Goal: Task Accomplishment & Management: Use online tool/utility

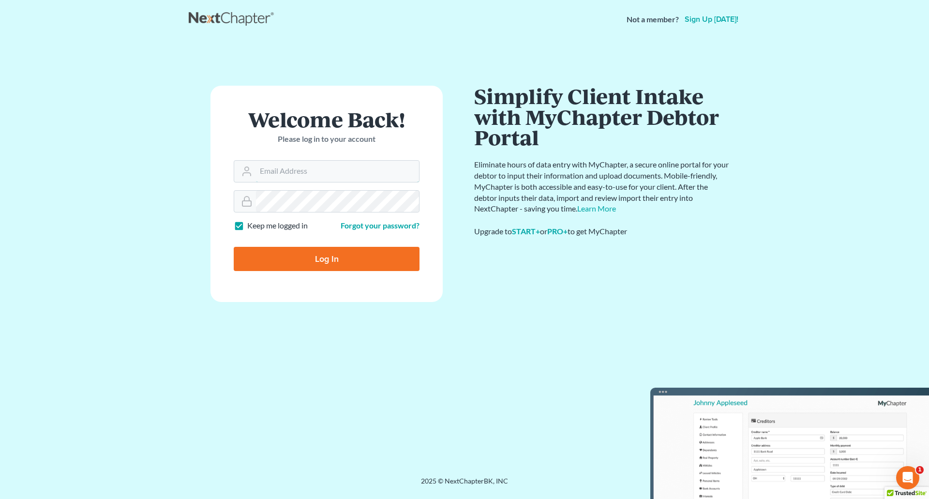
type input "[EMAIL_ADDRESS][DOMAIN_NAME]"
click at [315, 261] on input "Log In" at bounding box center [327, 259] width 186 height 24
type input "Thinking..."
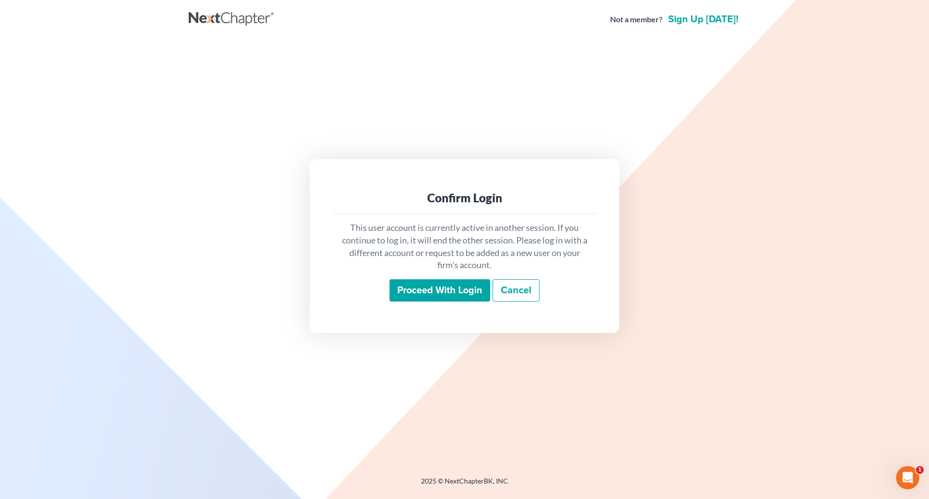
click at [436, 291] on input "Proceed with login" at bounding box center [439, 290] width 101 height 22
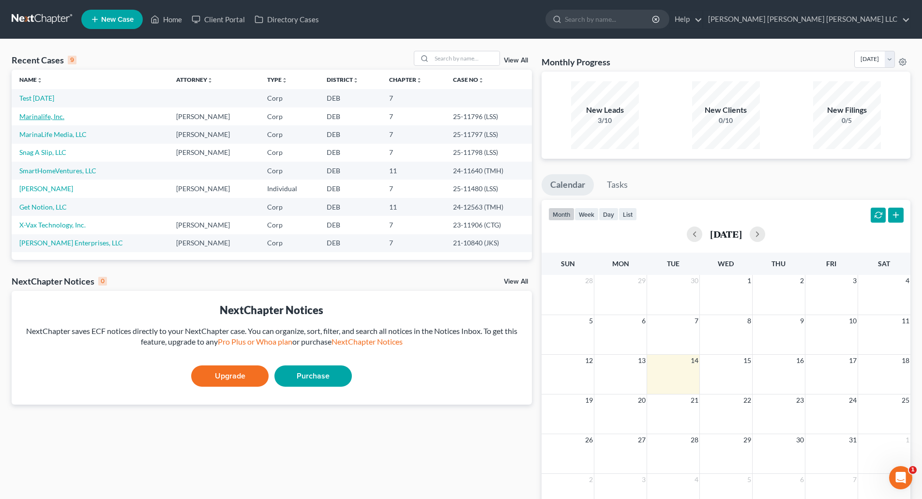
click at [34, 119] on link "Marinalife, Inc." at bounding box center [41, 116] width 45 height 8
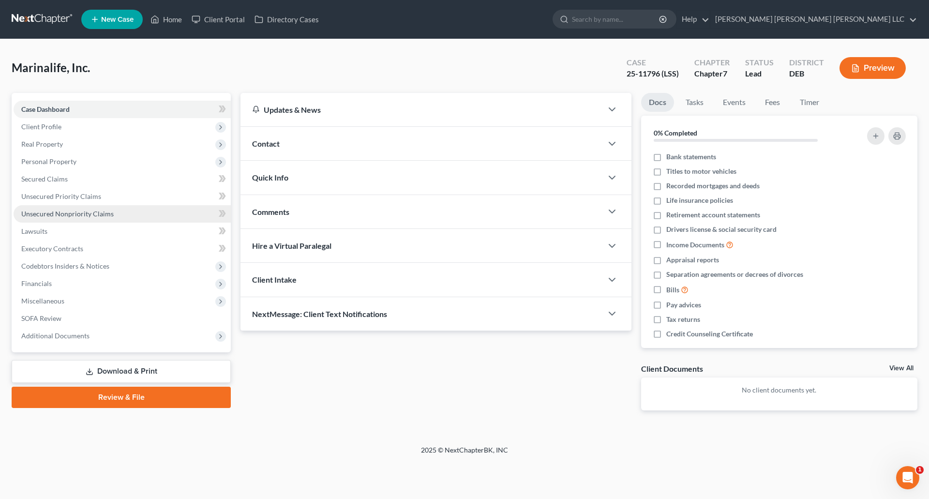
click at [62, 217] on span "Unsecured Nonpriority Claims" at bounding box center [67, 213] width 92 height 8
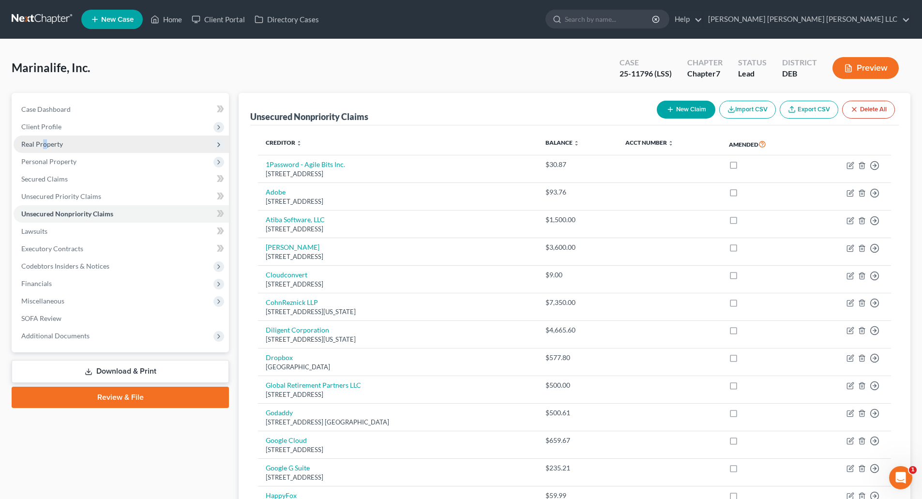
click at [45, 145] on span "Real Property" at bounding box center [42, 144] width 42 height 8
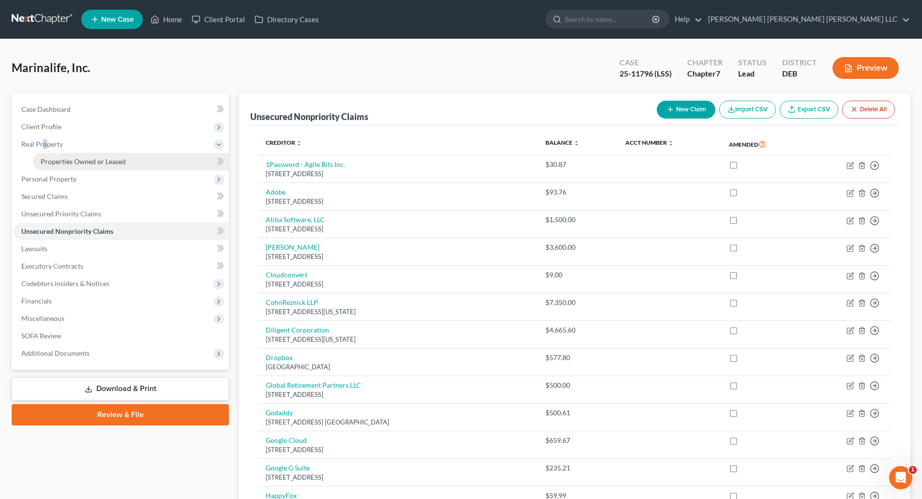
click at [115, 162] on span "Properties Owned or Leased" at bounding box center [83, 161] width 85 height 8
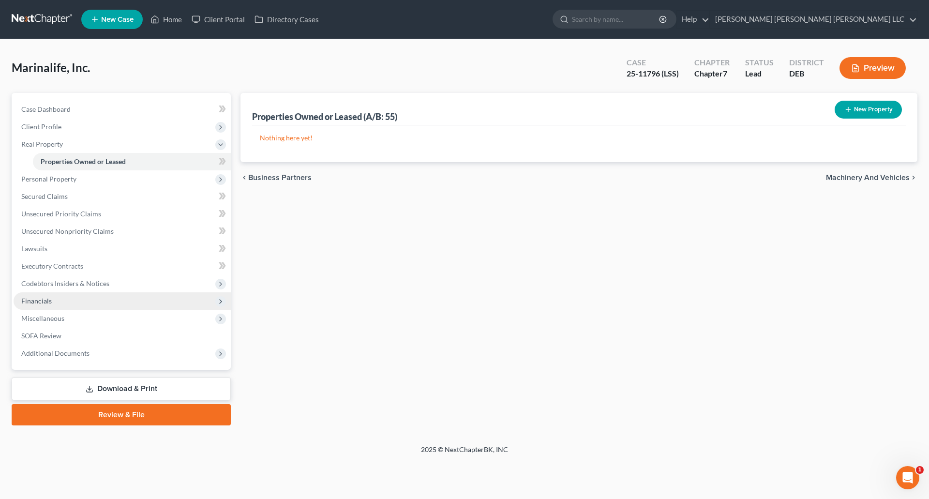
click at [63, 302] on span "Financials" at bounding box center [122, 300] width 217 height 17
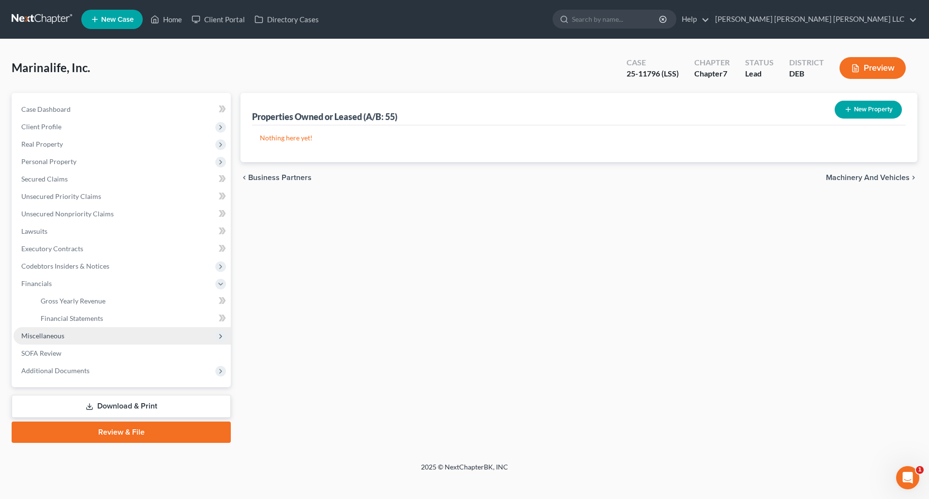
click at [221, 336] on polyline at bounding box center [221, 336] width 2 height 4
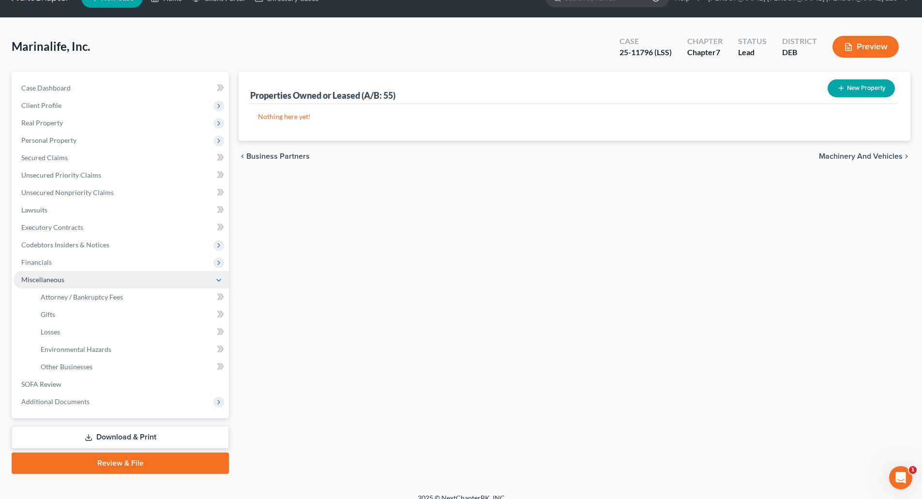
scroll to position [33, 0]
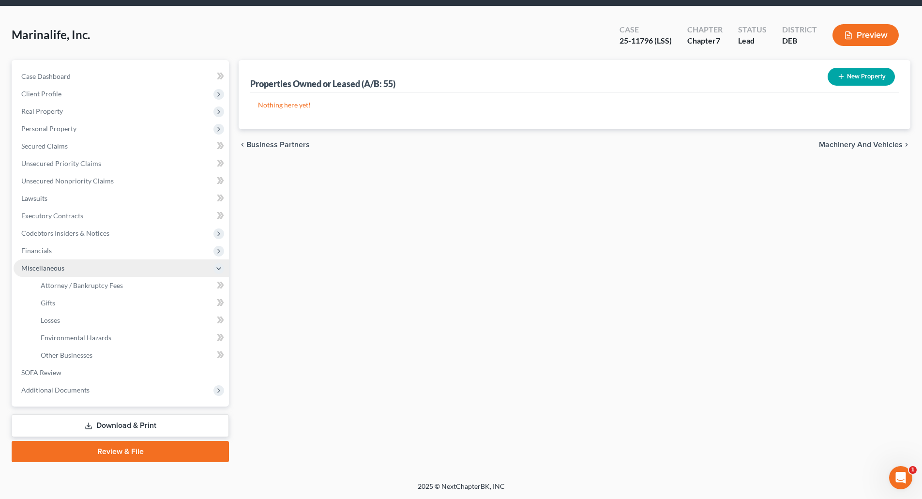
click at [126, 425] on link "Download & Print" at bounding box center [120, 425] width 217 height 23
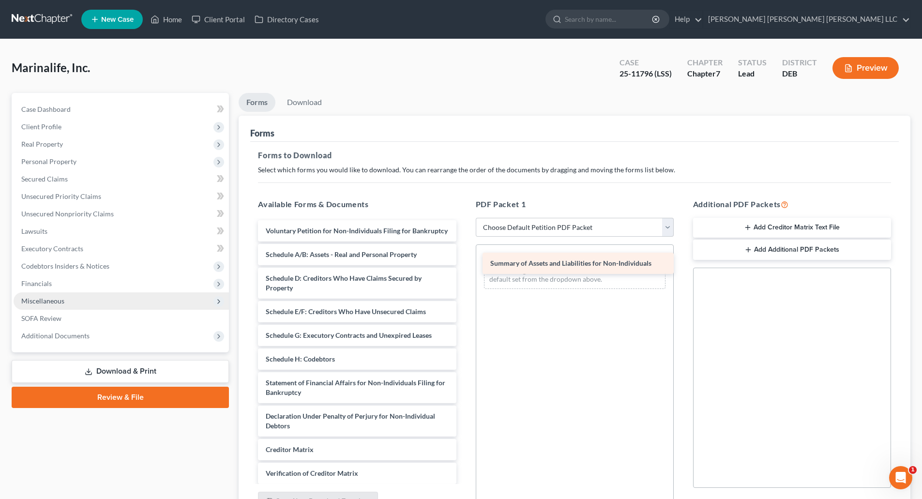
drag, startPoint x: 358, startPoint y: 262, endPoint x: 583, endPoint y: 261, distance: 224.9
click at [463, 261] on div "Summary of Assets and Liabilities for Non-Individuals Voluntary Petition for No…" at bounding box center [356, 375] width 213 height 311
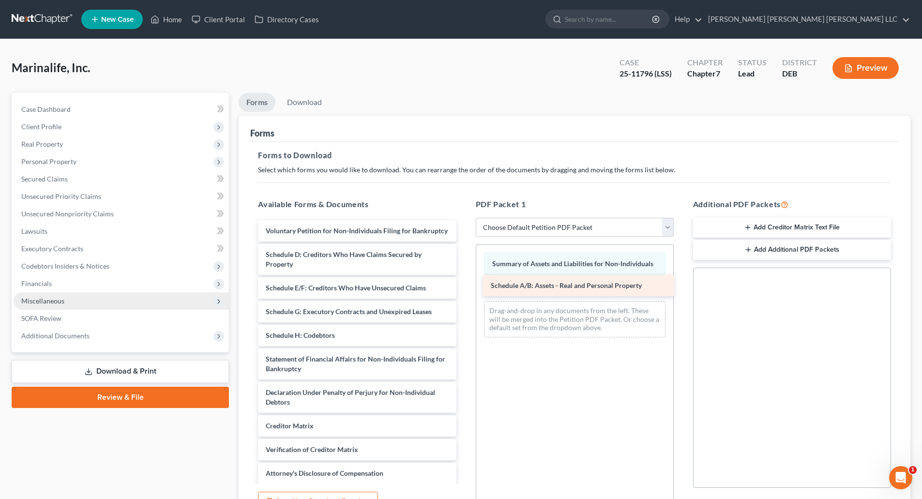
drag, startPoint x: 337, startPoint y: 264, endPoint x: 562, endPoint y: 285, distance: 226.0
click at [463, 285] on div "Schedule A/B: Assets - Real and Personal Property Voluntary Petition for Non-In…" at bounding box center [356, 363] width 213 height 287
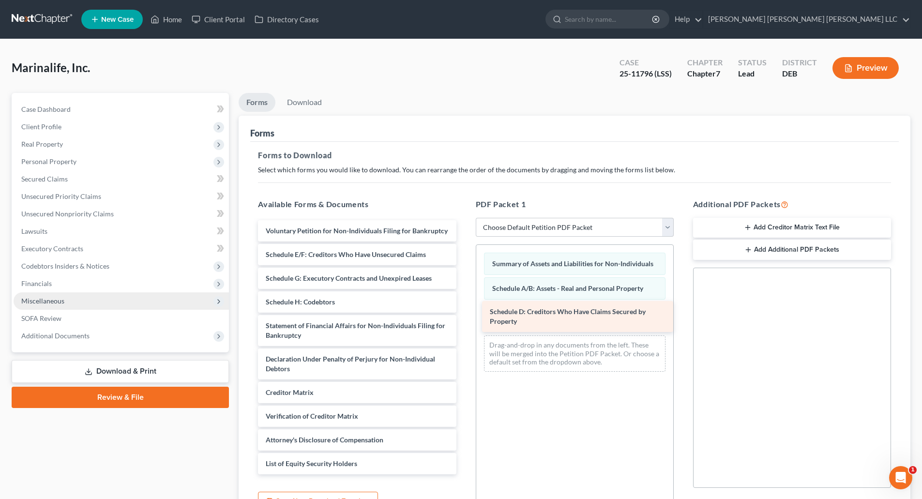
drag, startPoint x: 348, startPoint y: 272, endPoint x: 572, endPoint y: 320, distance: 228.9
click at [463, 320] on div "Schedule D: Creditors Who Have Claims Secured by Property Voluntary Petition fo…" at bounding box center [356, 347] width 213 height 254
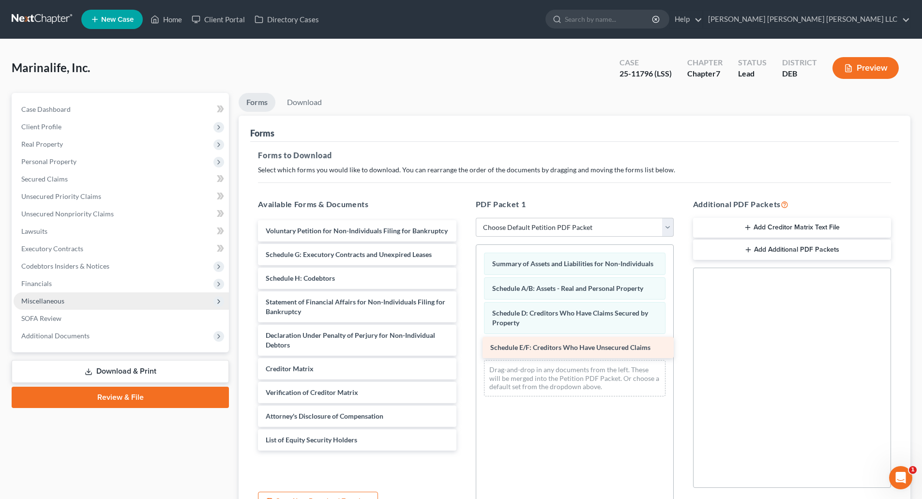
drag, startPoint x: 345, startPoint y: 267, endPoint x: 558, endPoint y: 345, distance: 226.4
click at [463, 348] on div "Schedule E/F: Creditors Who Have Unsecured Claims Voluntary Petition for Non-In…" at bounding box center [356, 335] width 213 height 230
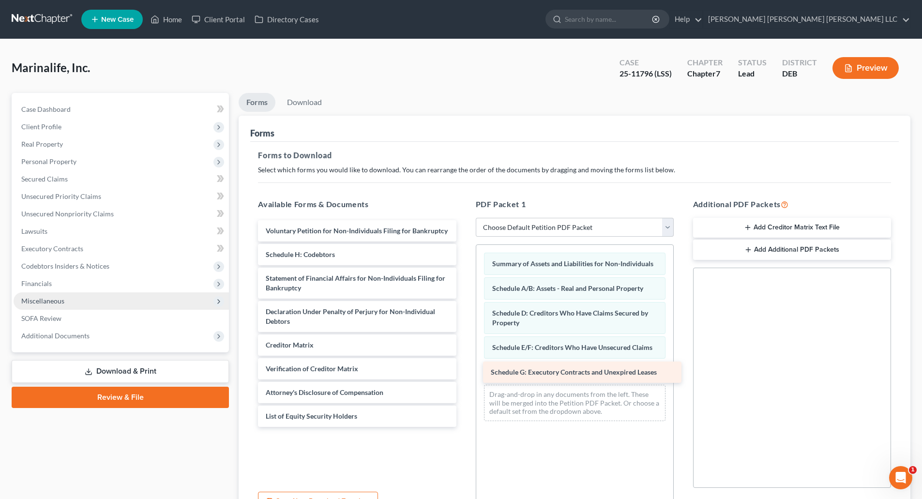
drag, startPoint x: 331, startPoint y: 256, endPoint x: 556, endPoint y: 374, distance: 253.8
click at [463, 374] on div "Schedule G: Executory Contracts and Unexpired Leases Voluntary Petition for Non…" at bounding box center [356, 323] width 213 height 207
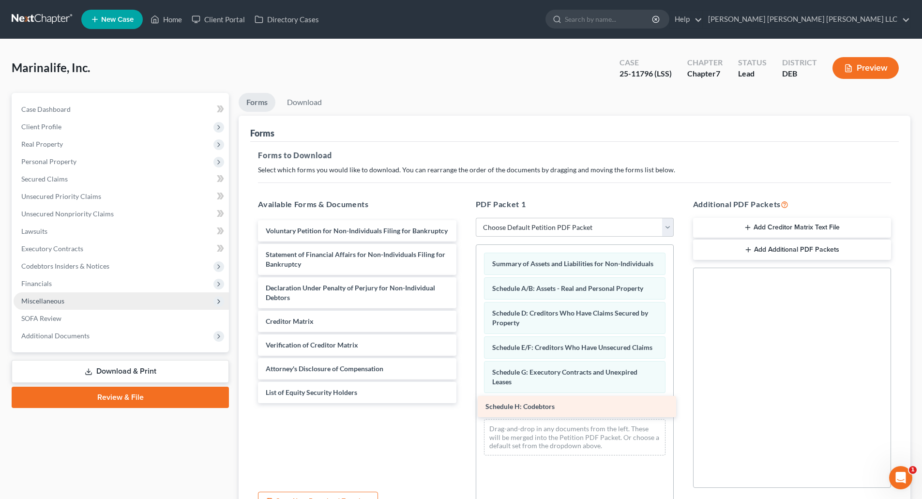
drag, startPoint x: 301, startPoint y: 252, endPoint x: 521, endPoint y: 403, distance: 267.0
click at [463, 403] on div "Schedule H: Codebtors Voluntary Petition for Non-Individuals Filing for Bankrup…" at bounding box center [356, 311] width 213 height 183
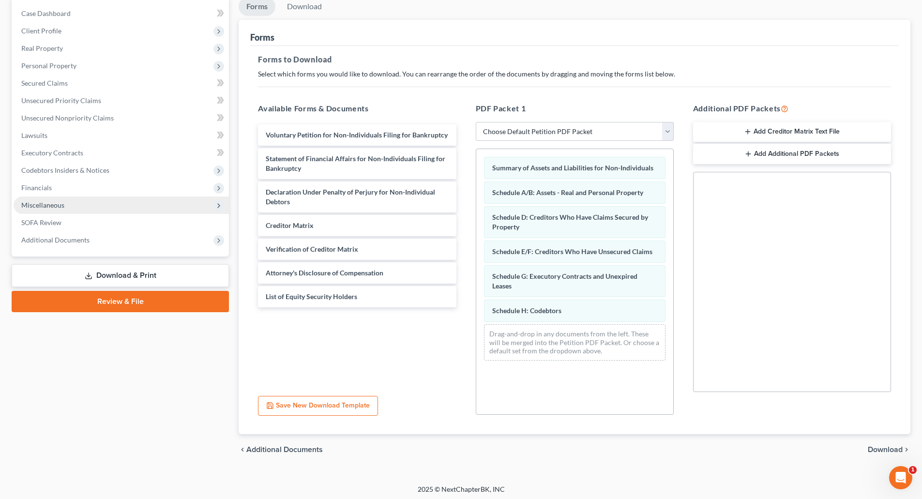
scroll to position [97, 0]
click at [885, 449] on span "Download" at bounding box center [884, 449] width 35 height 8
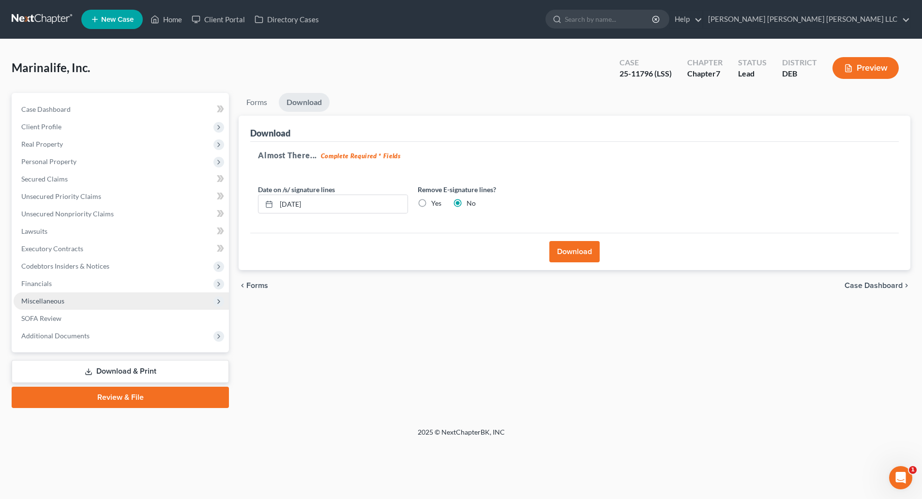
scroll to position [0, 0]
click at [573, 253] on button "Download" at bounding box center [579, 251] width 50 height 21
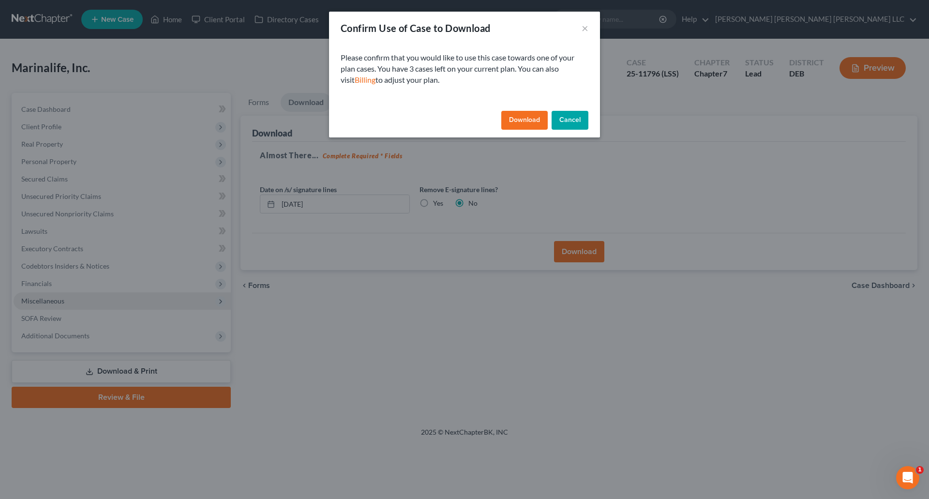
drag, startPoint x: 533, startPoint y: 118, endPoint x: 578, endPoint y: 188, distance: 83.3
click at [534, 119] on button "Download" at bounding box center [524, 120] width 46 height 19
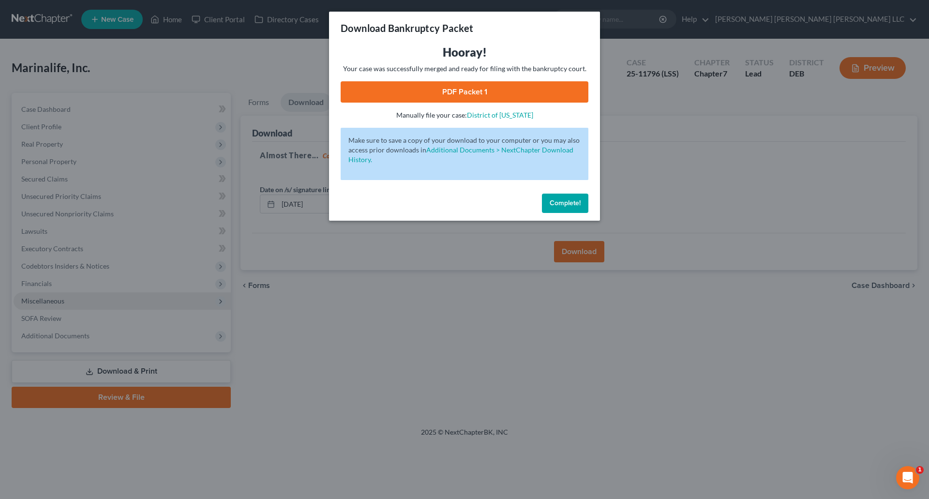
click at [482, 92] on link "PDF Packet 1" at bounding box center [465, 91] width 248 height 21
click at [567, 203] on span "Complete!" at bounding box center [565, 203] width 31 height 8
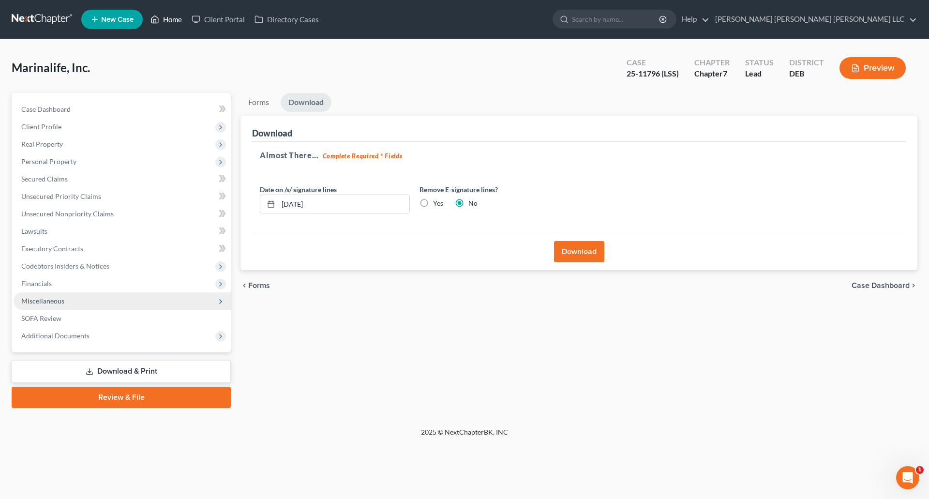
click at [175, 20] on link "Home" at bounding box center [166, 19] width 41 height 17
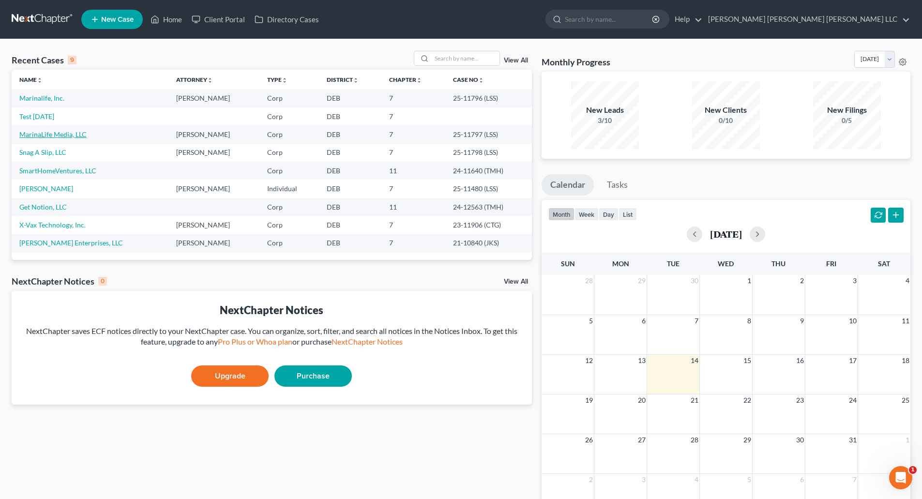
click at [59, 135] on link "MarinaLife Media, LLC" at bounding box center [52, 134] width 67 height 8
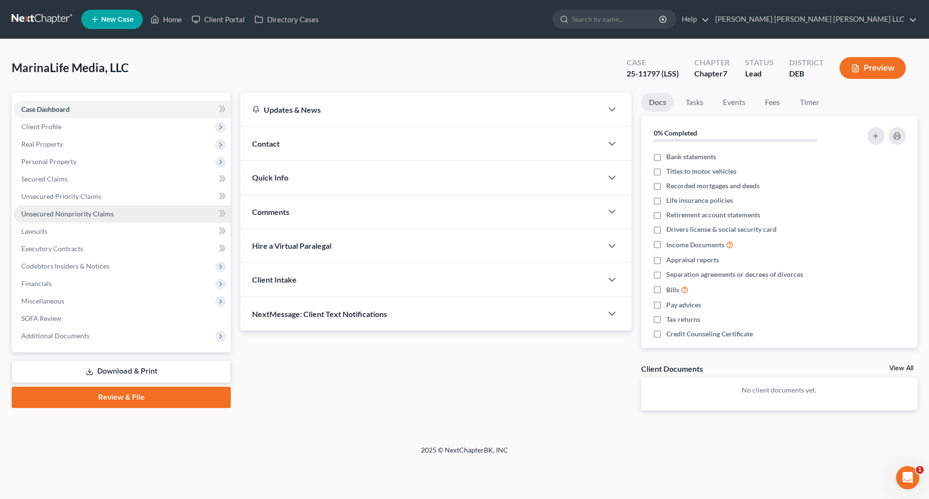
click at [42, 215] on span "Unsecured Nonpriority Claims" at bounding box center [67, 213] width 92 height 8
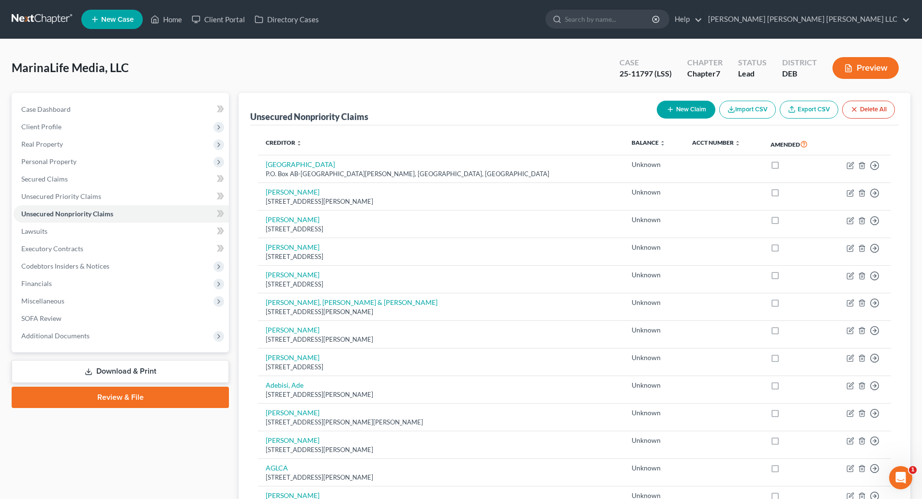
click at [875, 106] on button "Delete All" at bounding box center [868, 110] width 53 height 18
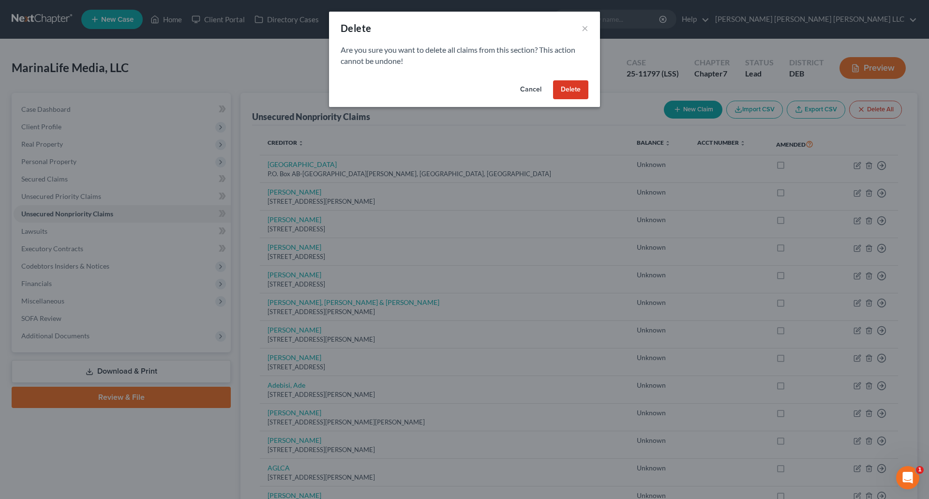
click at [535, 92] on button "Cancel" at bounding box center [530, 89] width 37 height 19
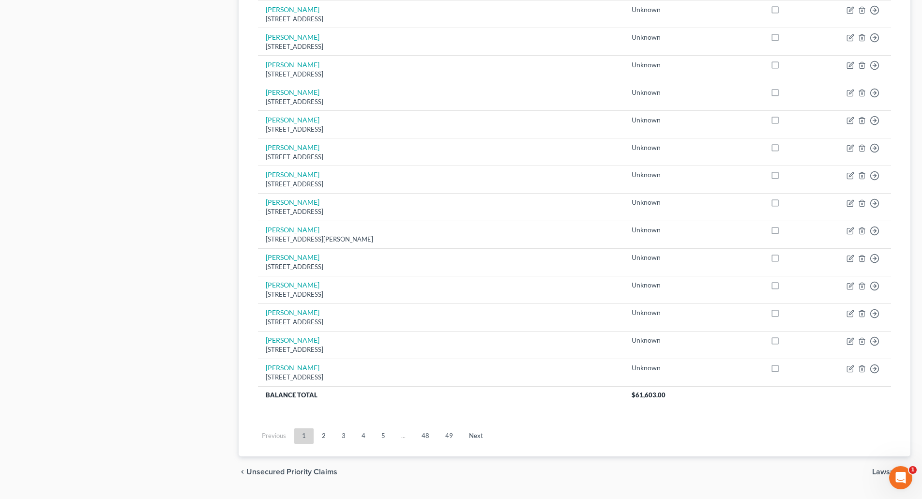
scroll to position [621, 0]
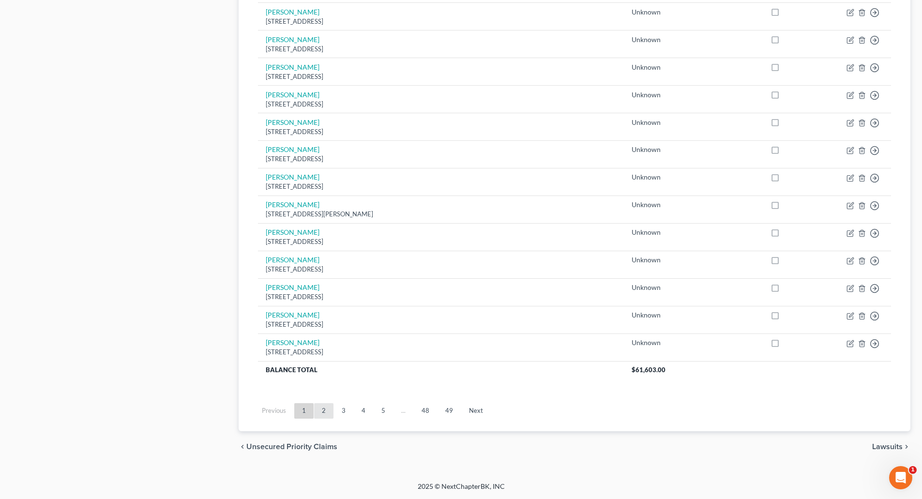
click at [321, 411] on link "2" at bounding box center [323, 410] width 19 height 15
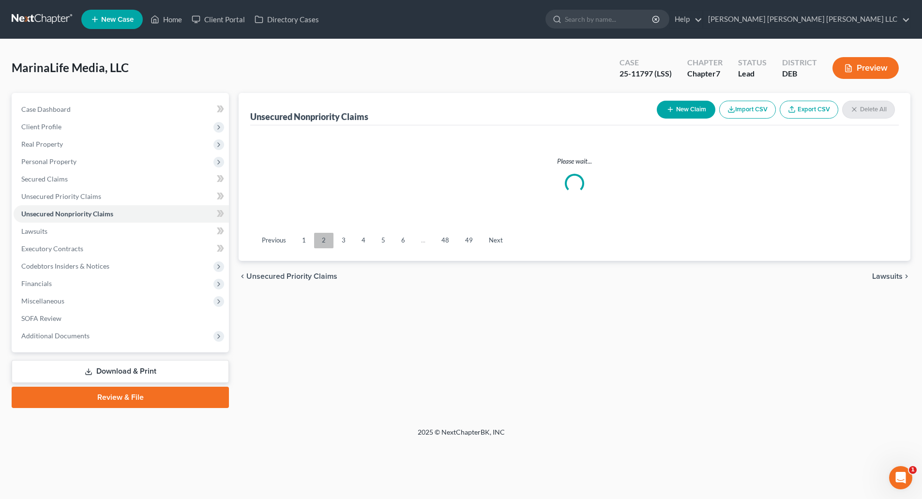
scroll to position [0, 0]
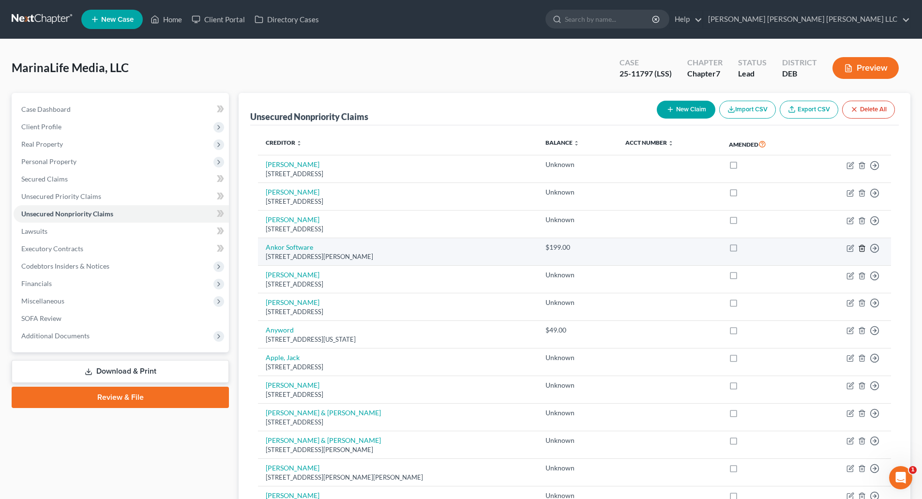
click at [862, 248] on line "button" at bounding box center [862, 249] width 0 height 2
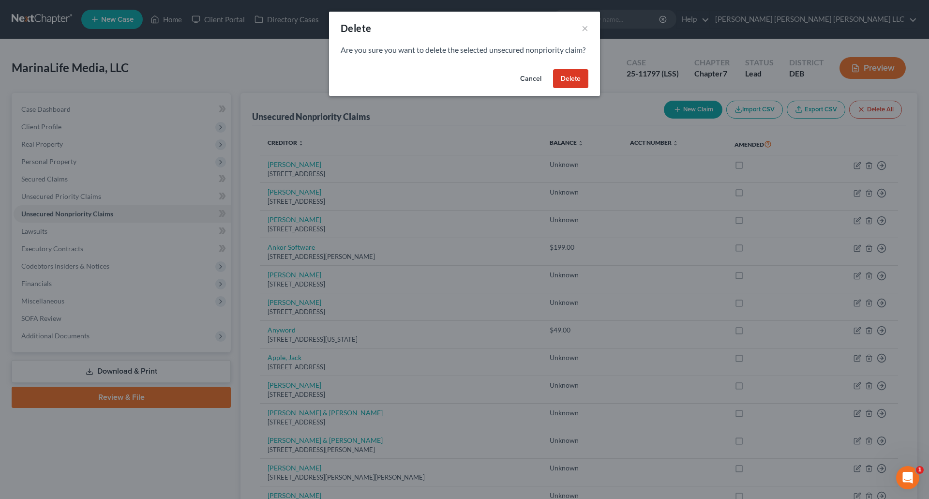
click at [563, 88] on button "Delete" at bounding box center [570, 78] width 35 height 19
